Goal: Register for event/course: Sign up to attend an event or enroll in a course

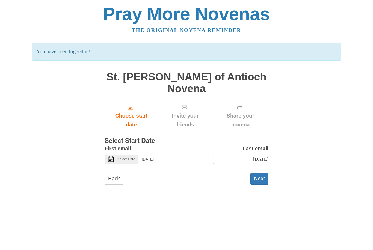
click at [133, 157] on span "Select Date" at bounding box center [125, 159] width 17 height 4
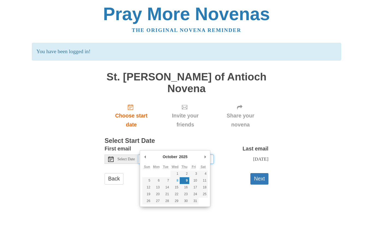
type input "Wednesday, October 8th"
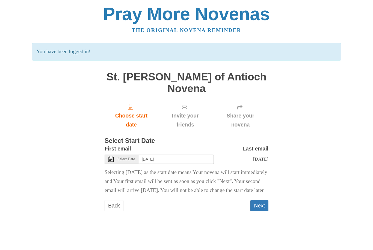
click at [262, 200] on button "Next" at bounding box center [259, 205] width 18 height 11
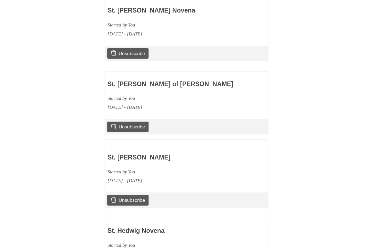
scroll to position [526, 0]
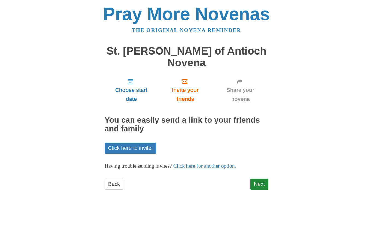
click at [262, 179] on link "Next" at bounding box center [259, 184] width 18 height 11
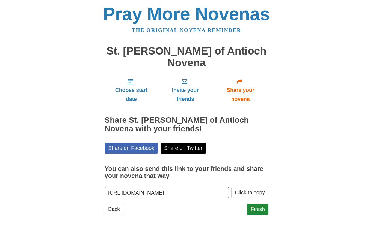
click at [261, 204] on link "Finish" at bounding box center [257, 209] width 21 height 11
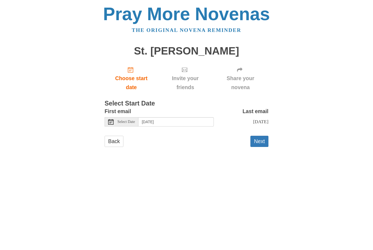
click at [133, 120] on span "Select Date" at bounding box center [125, 122] width 17 height 4
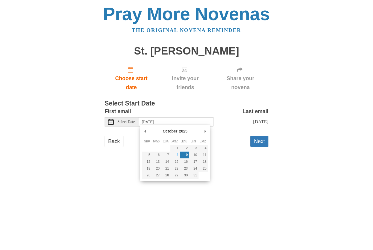
click at [258, 139] on button "Next" at bounding box center [259, 141] width 18 height 11
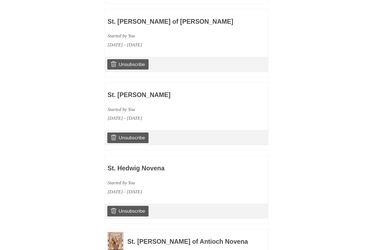
scroll to position [453, 0]
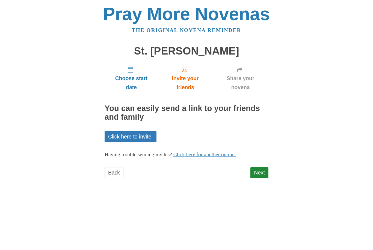
click at [258, 170] on link "Next" at bounding box center [259, 172] width 18 height 11
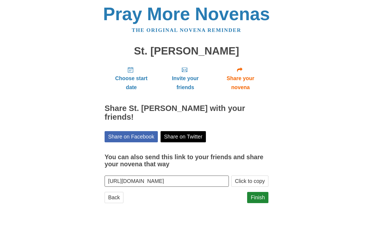
click at [259, 192] on link "Finish" at bounding box center [257, 197] width 21 height 11
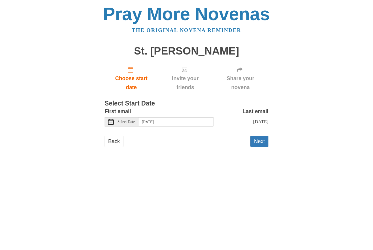
click at [129, 120] on span "Select Date" at bounding box center [125, 122] width 17 height 4
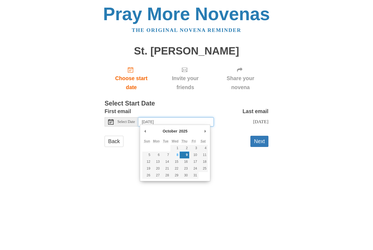
type input "[DATE]"
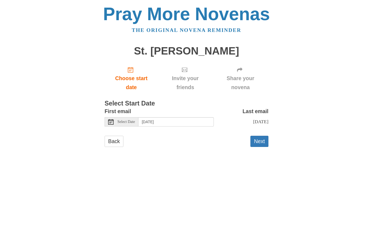
click at [261, 138] on button "Next" at bounding box center [259, 141] width 18 height 11
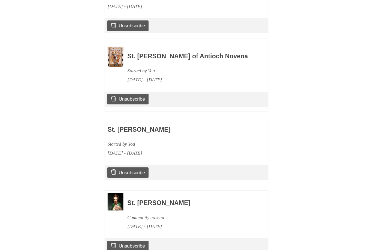
scroll to position [599, 0]
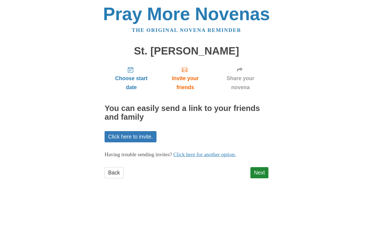
click at [259, 171] on link "Next" at bounding box center [259, 172] width 18 height 11
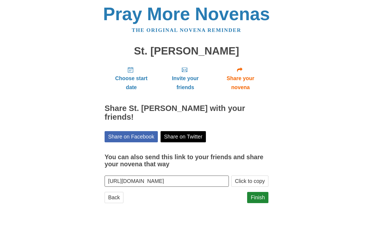
click at [260, 194] on link "Finish" at bounding box center [257, 197] width 21 height 11
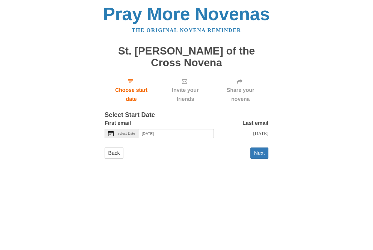
click at [132, 132] on span "Select Date" at bounding box center [125, 134] width 17 height 4
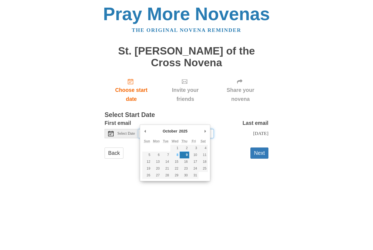
type input "Saturday, October 11th"
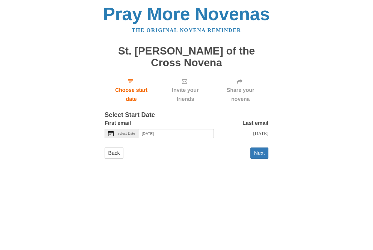
click at [259, 148] on button "Next" at bounding box center [259, 153] width 18 height 11
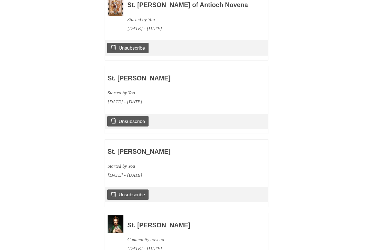
scroll to position [671, 0]
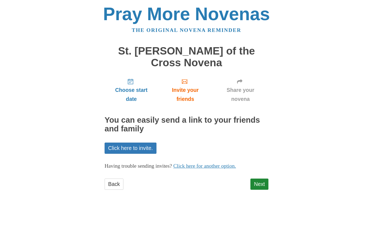
click at [262, 179] on link "Next" at bounding box center [259, 184] width 18 height 11
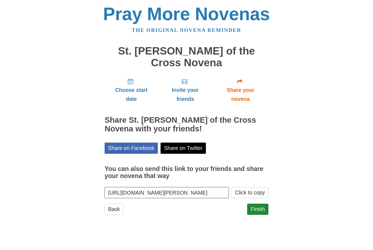
click at [260, 204] on link "Finish" at bounding box center [257, 209] width 21 height 11
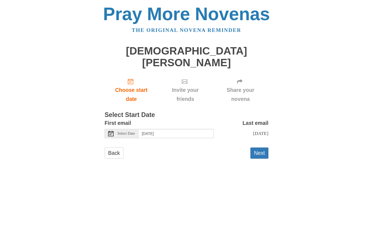
click at [134, 129] on div "Select Date" at bounding box center [121, 133] width 34 height 9
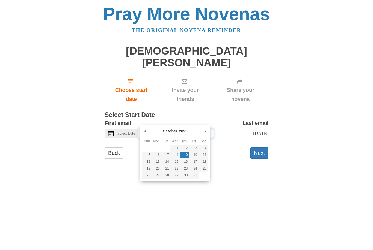
type input "Monday, October 13th"
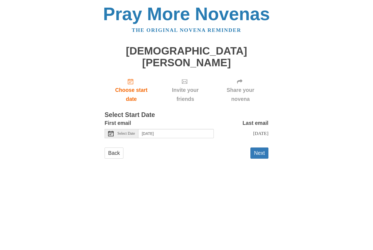
click at [261, 148] on button "Next" at bounding box center [259, 153] width 18 height 11
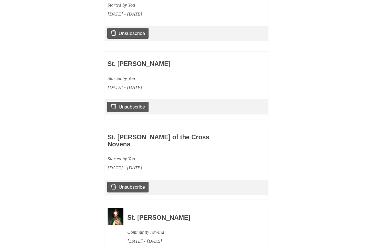
scroll to position [671, 0]
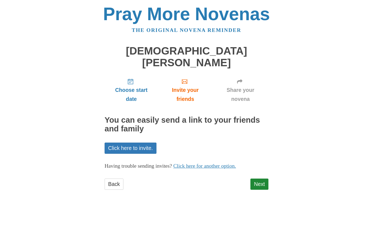
click at [263, 179] on link "Next" at bounding box center [259, 184] width 18 height 11
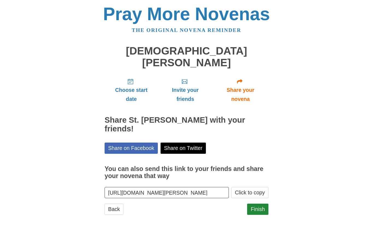
click at [261, 204] on link "Finish" at bounding box center [257, 209] width 21 height 11
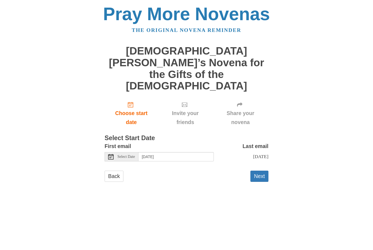
click at [129, 155] on span "Select Date" at bounding box center [125, 157] width 17 height 4
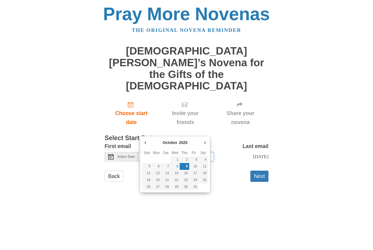
type input "[DATE]"
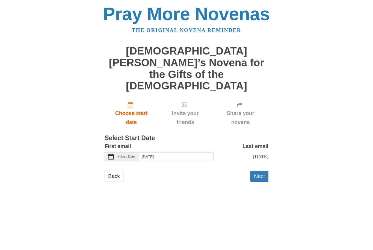
click at [261, 171] on button "Next" at bounding box center [259, 176] width 18 height 11
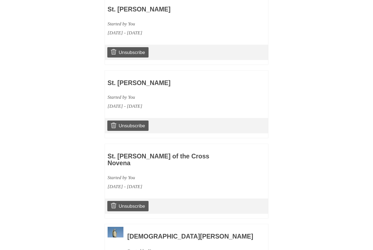
scroll to position [762, 0]
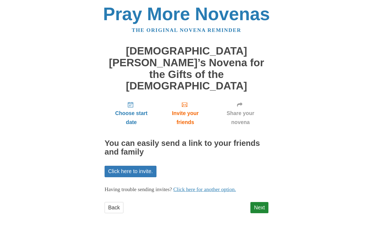
click at [260, 202] on link "Next" at bounding box center [259, 207] width 18 height 11
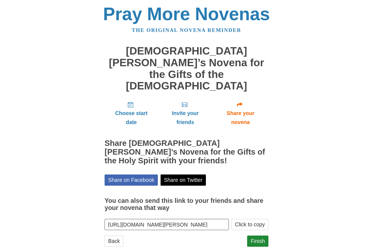
click at [259, 236] on link "Finish" at bounding box center [257, 241] width 21 height 11
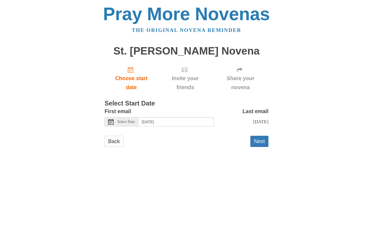
click at [133, 120] on span "Select Date" at bounding box center [125, 122] width 17 height 4
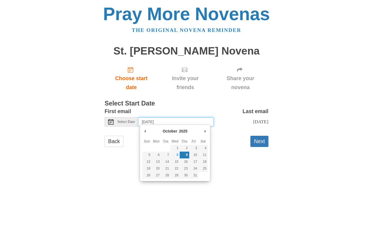
type input "[DATE]"
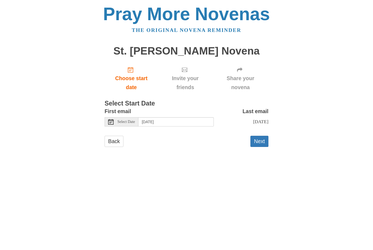
click at [260, 137] on button "Next" at bounding box center [259, 141] width 18 height 11
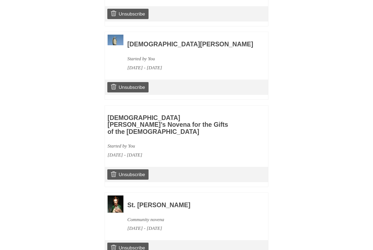
scroll to position [751, 0]
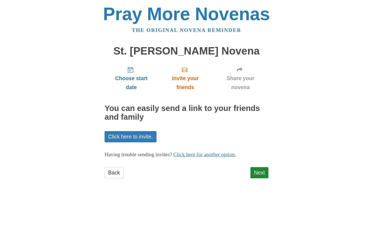
click at [261, 169] on link "Next" at bounding box center [259, 172] width 18 height 11
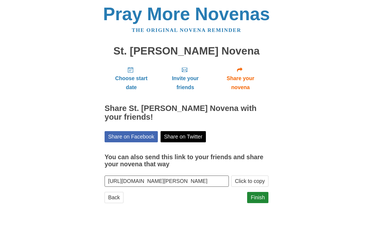
click at [260, 193] on link "Finish" at bounding box center [257, 197] width 21 height 11
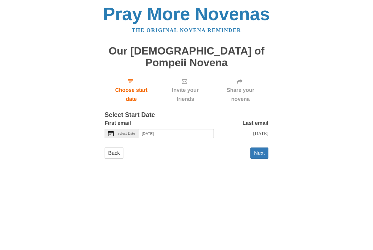
click at [133, 132] on span "Select Date" at bounding box center [125, 134] width 17 height 4
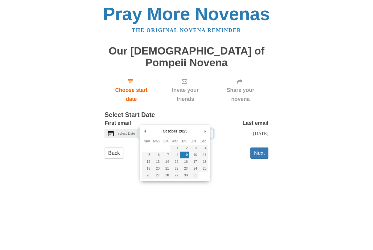
type input "Saturday, October 18th"
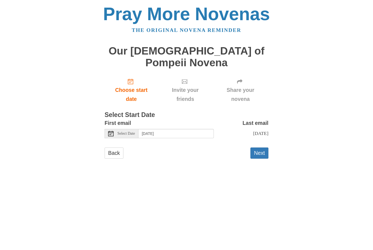
click at [259, 148] on button "Next" at bounding box center [259, 153] width 18 height 11
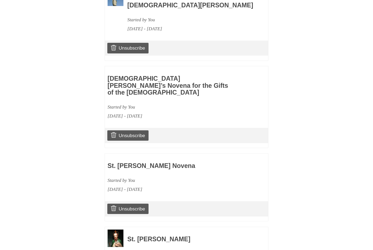
scroll to position [533, 0]
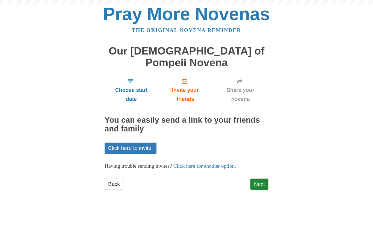
scroll to position [1, 0]
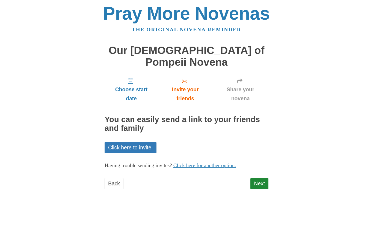
click at [259, 179] on link "Next" at bounding box center [259, 184] width 18 height 11
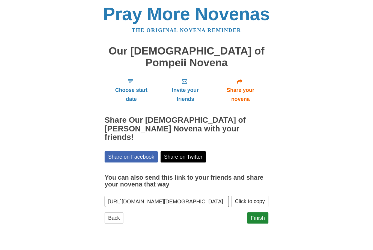
click at [261, 213] on link "Finish" at bounding box center [257, 218] width 21 height 11
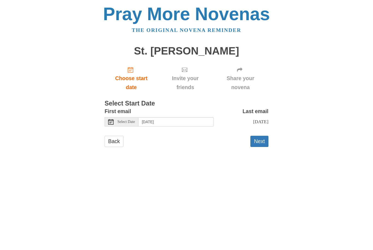
click at [131, 117] on div "Select Date" at bounding box center [121, 121] width 34 height 9
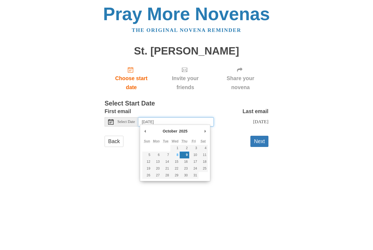
type input "[DATE]"
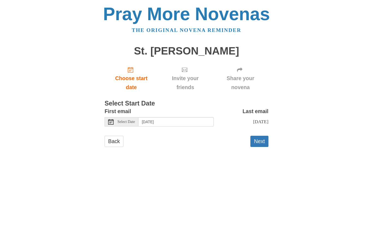
click at [260, 137] on button "Next" at bounding box center [259, 141] width 18 height 11
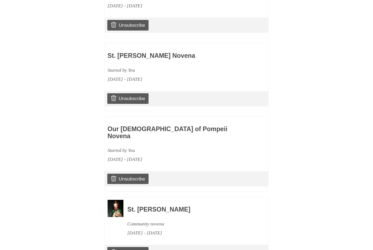
scroll to position [533, 0]
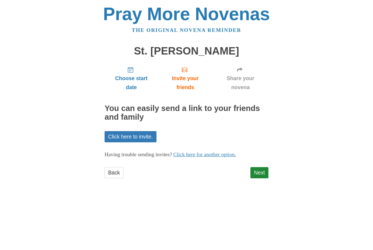
click at [259, 170] on link "Next" at bounding box center [259, 172] width 18 height 11
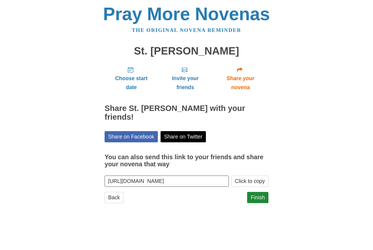
click at [261, 192] on link "Finish" at bounding box center [257, 197] width 21 height 11
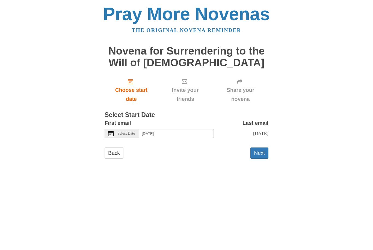
click at [132, 132] on span "Select Date" at bounding box center [125, 134] width 17 height 4
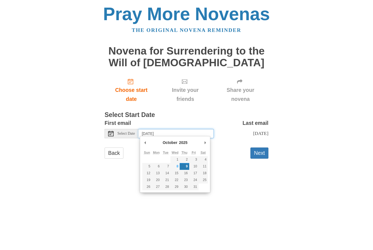
type input "[DATE]"
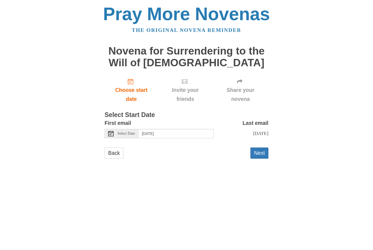
click at [262, 148] on button "Next" at bounding box center [259, 153] width 18 height 11
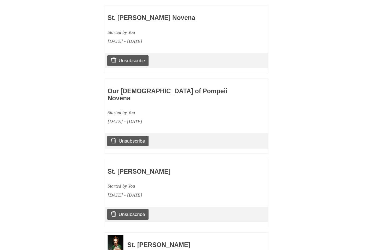
scroll to position [551, 0]
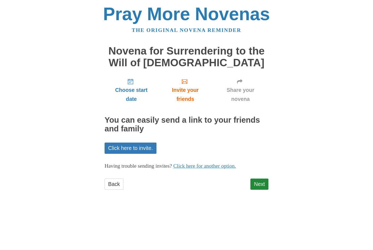
click at [260, 182] on link "Next" at bounding box center [259, 184] width 18 height 11
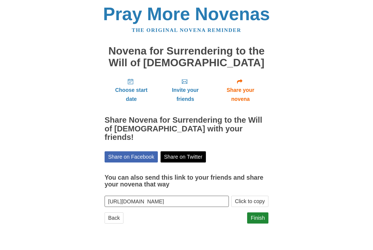
click at [260, 213] on link "Finish" at bounding box center [257, 218] width 21 height 11
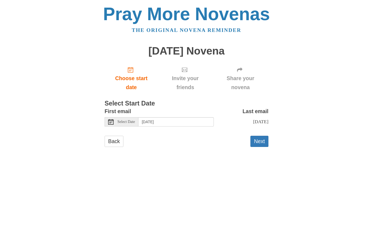
click at [130, 117] on div "Select Date" at bounding box center [121, 121] width 34 height 9
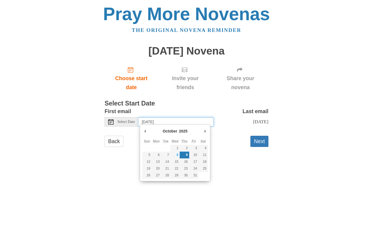
type input "Thursday, October 23rd"
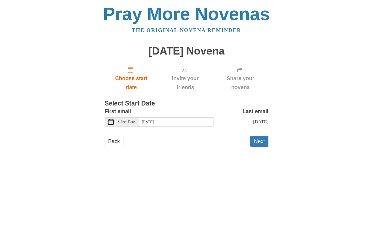
click at [261, 138] on button "Next" at bounding box center [259, 141] width 18 height 11
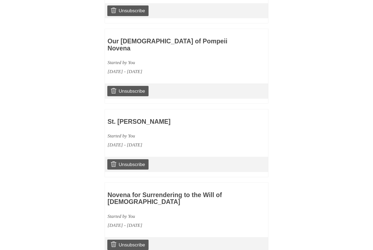
scroll to position [387, 0]
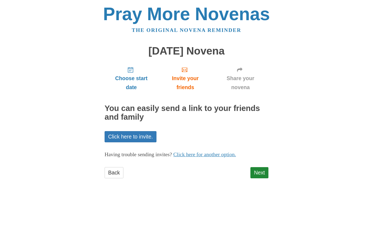
click at [261, 171] on link "Next" at bounding box center [259, 172] width 18 height 11
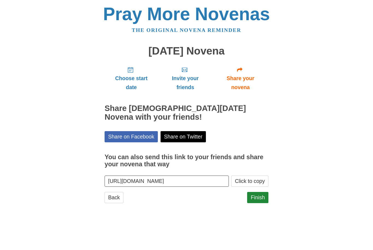
click at [260, 192] on link "Finish" at bounding box center [257, 197] width 21 height 11
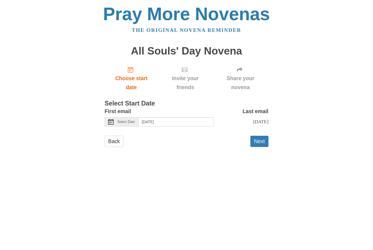
click at [131, 120] on span "Select Date" at bounding box center [125, 122] width 17 height 4
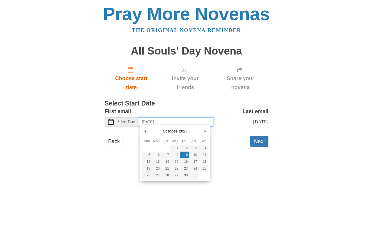
type input "Friday, October 24th"
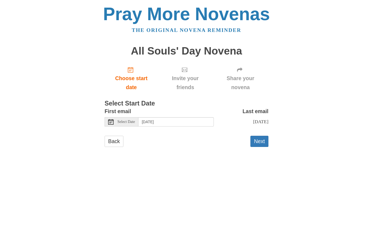
click at [264, 136] on button "Next" at bounding box center [259, 141] width 18 height 11
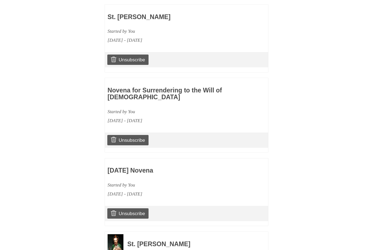
scroll to position [460, 0]
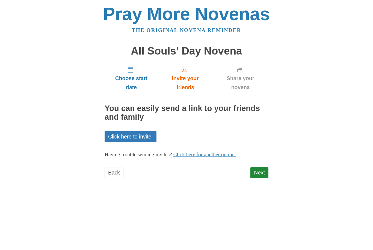
click at [260, 168] on link "Next" at bounding box center [259, 172] width 18 height 11
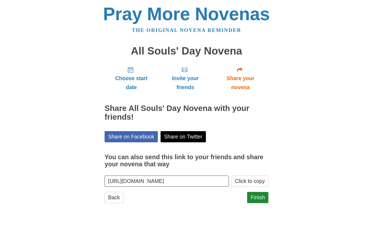
click at [266, 192] on link "Finish" at bounding box center [257, 197] width 21 height 11
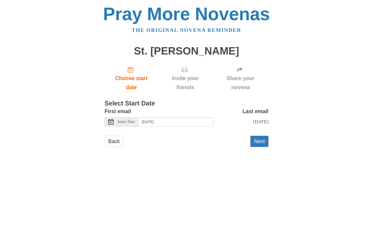
click at [132, 120] on span "Select Date" at bounding box center [125, 122] width 17 height 4
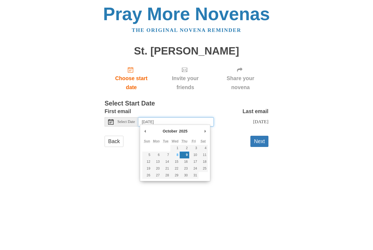
type input "Saturday, October 25th"
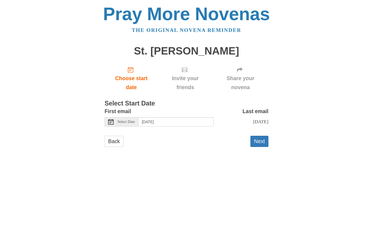
click at [260, 136] on button "Next" at bounding box center [259, 141] width 18 height 11
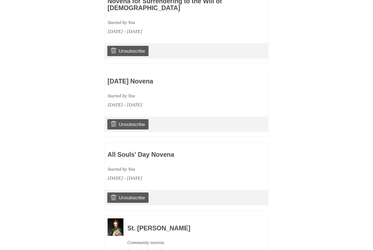
scroll to position [460, 0]
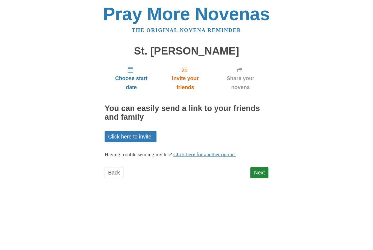
click at [261, 168] on link "Next" at bounding box center [259, 172] width 18 height 11
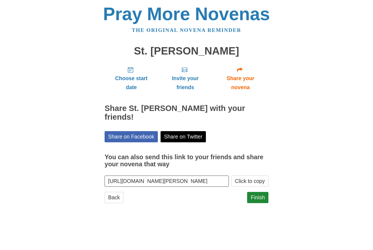
click at [259, 192] on link "Finish" at bounding box center [257, 197] width 21 height 11
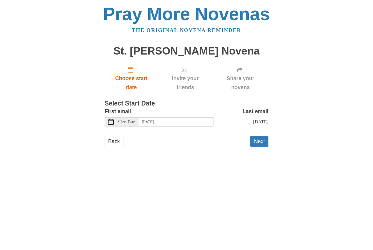
click at [134, 120] on span "Select Date" at bounding box center [125, 122] width 17 height 4
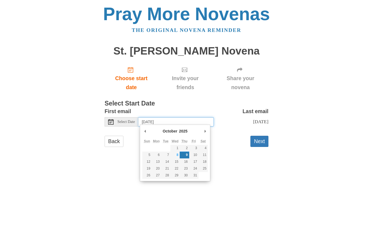
type input "[DATE]"
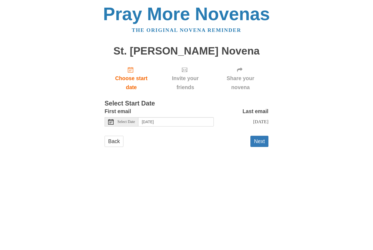
click at [263, 137] on button "Next" at bounding box center [259, 141] width 18 height 11
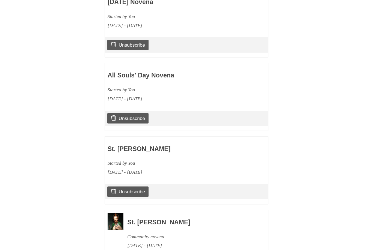
scroll to position [533, 0]
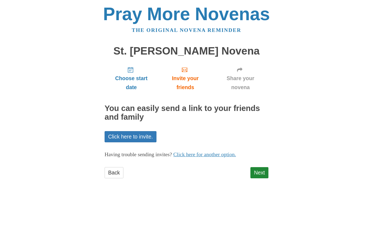
click at [258, 168] on link "Next" at bounding box center [259, 172] width 18 height 11
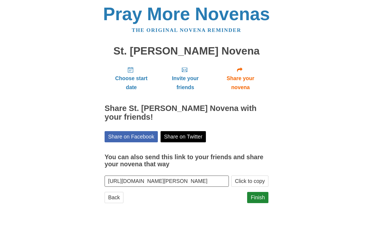
click at [262, 193] on link "Finish" at bounding box center [257, 197] width 21 height 11
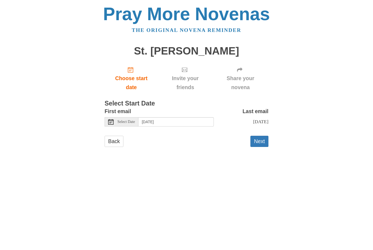
click at [130, 120] on span "Select Date" at bounding box center [125, 122] width 17 height 4
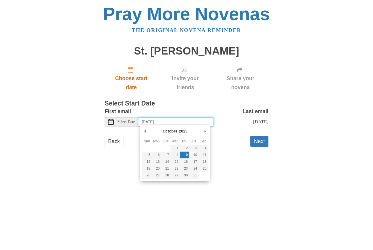
type input "Sunday, October 26th"
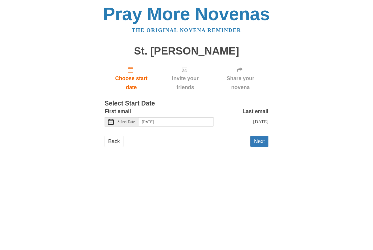
click at [260, 136] on button "Next" at bounding box center [259, 141] width 18 height 11
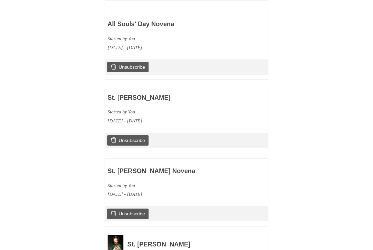
scroll to position [605, 0]
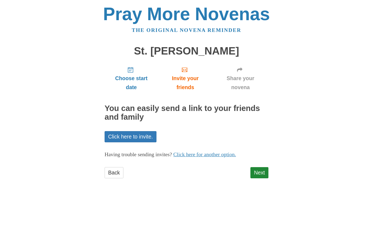
click at [261, 170] on link "Next" at bounding box center [259, 172] width 18 height 11
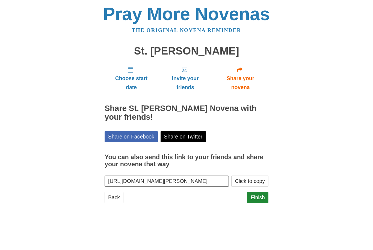
click at [259, 192] on link "Finish" at bounding box center [257, 197] width 21 height 11
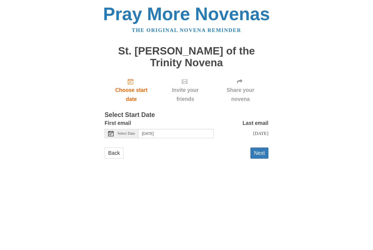
click at [130, 132] on span "Select Date" at bounding box center [125, 134] width 17 height 4
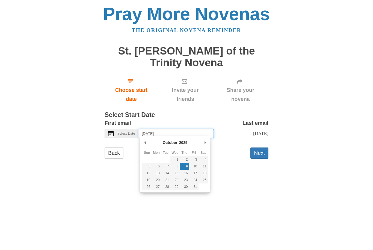
type input "[DATE]"
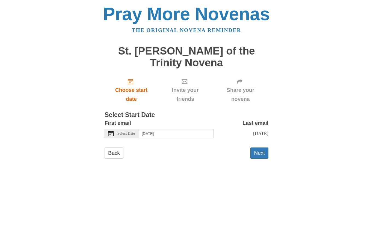
click at [262, 148] on button "Next" at bounding box center [259, 153] width 18 height 11
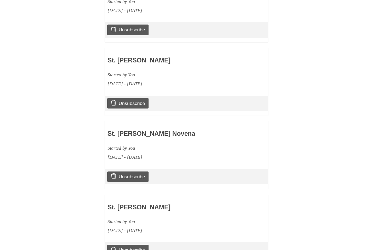
scroll to position [392, 0]
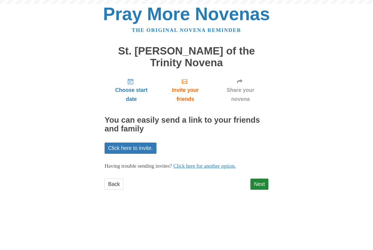
scroll to position [1, 0]
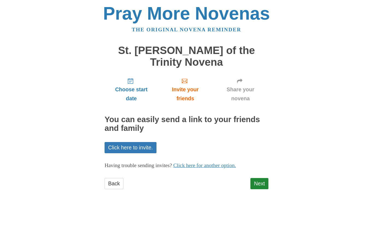
click at [262, 179] on link "Next" at bounding box center [259, 184] width 18 height 11
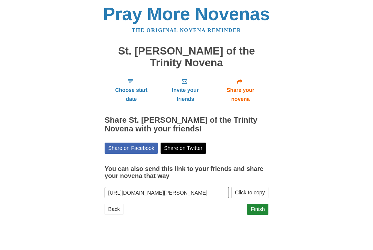
click at [260, 205] on link "Finish" at bounding box center [257, 209] width 21 height 11
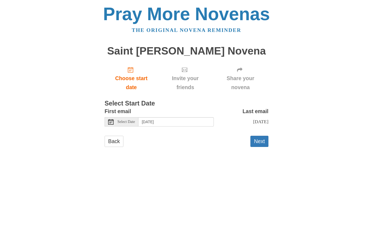
click at [130, 120] on span "Select Date" at bounding box center [125, 122] width 17 height 4
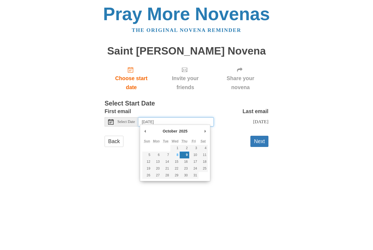
type input "[DATE]"
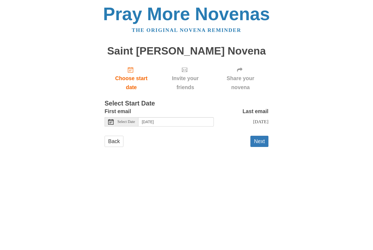
click at [260, 144] on button "Next" at bounding box center [259, 141] width 18 height 11
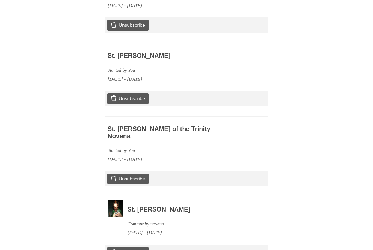
scroll to position [751, 0]
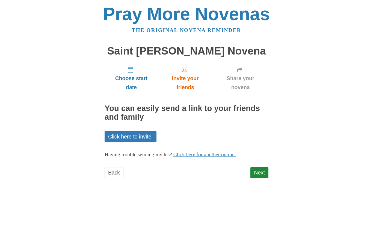
click at [260, 169] on link "Next" at bounding box center [259, 172] width 18 height 11
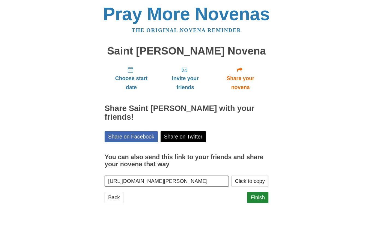
click at [259, 194] on link "Finish" at bounding box center [257, 197] width 21 height 11
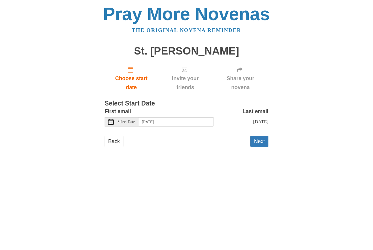
click at [128, 120] on span "Select Date" at bounding box center [125, 122] width 17 height 4
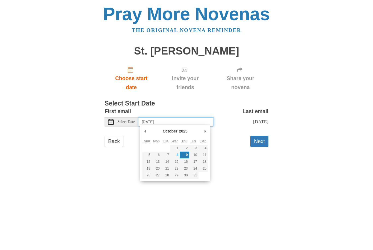
type input "Wednesday, October 29th"
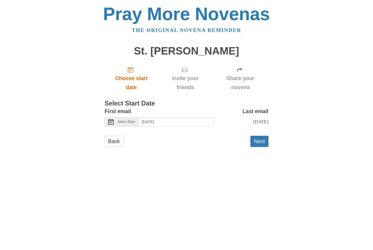
click at [259, 138] on button "Next" at bounding box center [259, 141] width 18 height 11
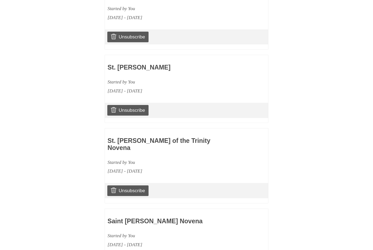
scroll to position [605, 0]
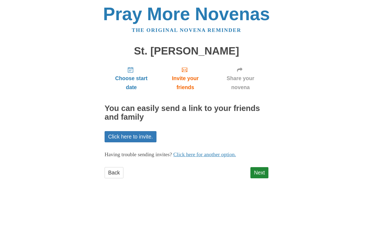
click at [258, 168] on link "Next" at bounding box center [259, 172] width 18 height 11
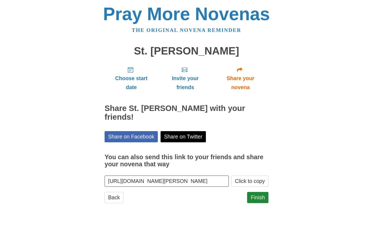
click at [261, 192] on link "Finish" at bounding box center [257, 197] width 21 height 11
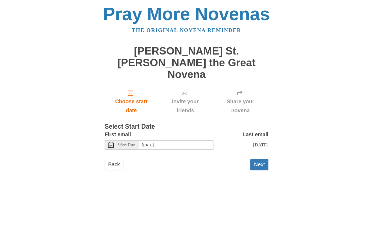
click at [131, 143] on span "Select Date" at bounding box center [125, 145] width 17 height 4
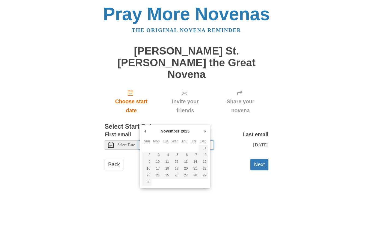
type input "[DATE]"
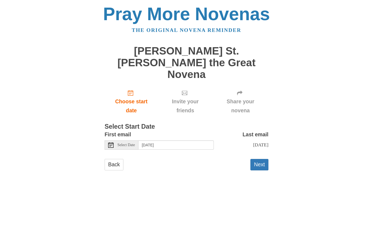
click at [261, 159] on button "Next" at bounding box center [259, 164] width 18 height 11
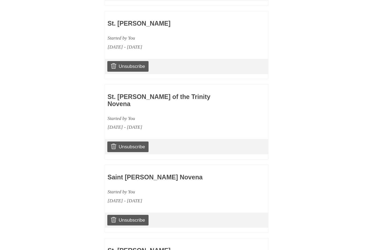
scroll to position [599, 0]
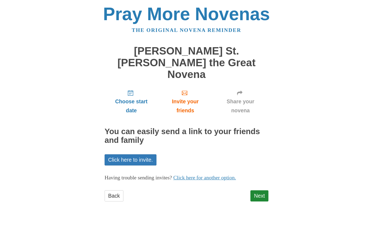
click at [259, 190] on link "Next" at bounding box center [259, 195] width 18 height 11
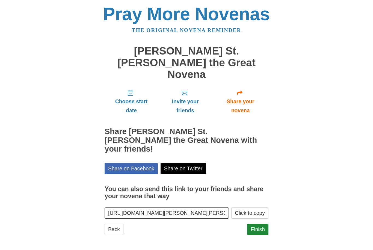
click at [261, 224] on link "Finish" at bounding box center [257, 229] width 21 height 11
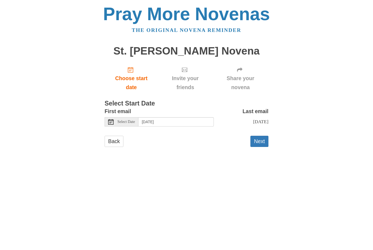
click at [131, 120] on span "Select Date" at bounding box center [125, 122] width 17 height 4
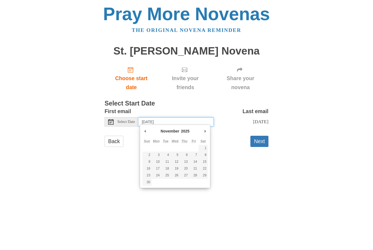
type input "[DATE]"
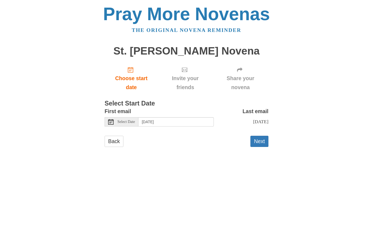
click at [260, 137] on button "Next" at bounding box center [259, 141] width 18 height 11
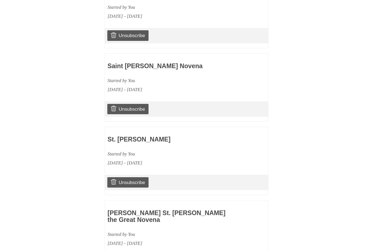
scroll to position [671, 0]
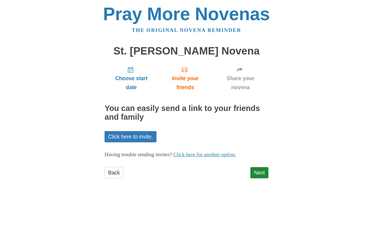
click at [259, 169] on link "Next" at bounding box center [259, 172] width 18 height 11
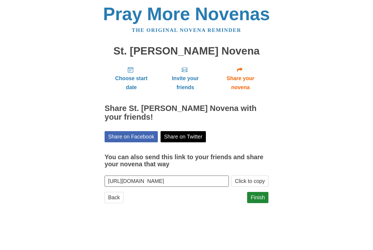
click at [262, 195] on link "Finish" at bounding box center [257, 197] width 21 height 11
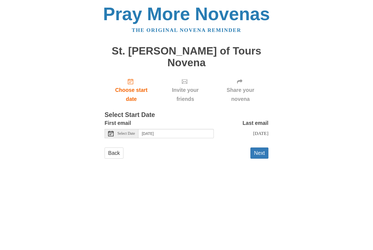
click at [129, 132] on span "Select Date" at bounding box center [125, 134] width 17 height 4
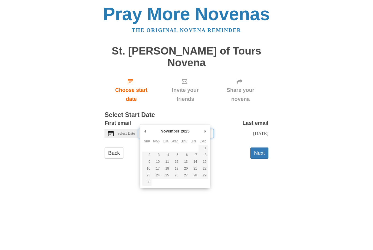
type input "Sunday, November 2nd"
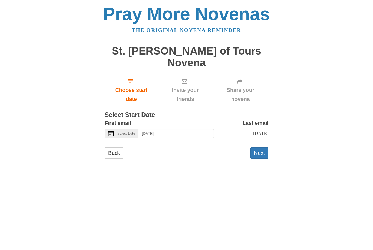
click at [262, 148] on button "Next" at bounding box center [259, 153] width 18 height 11
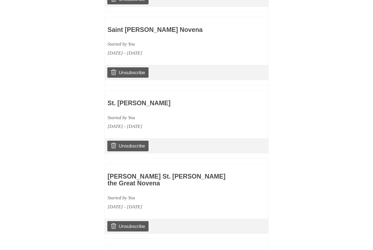
scroll to position [671, 0]
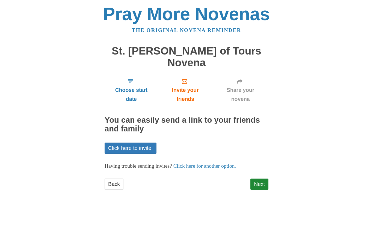
click at [260, 179] on link "Next" at bounding box center [259, 184] width 18 height 11
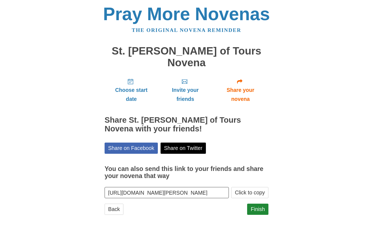
click at [262, 204] on link "Finish" at bounding box center [257, 209] width 21 height 11
